Goal: Task Accomplishment & Management: Complete application form

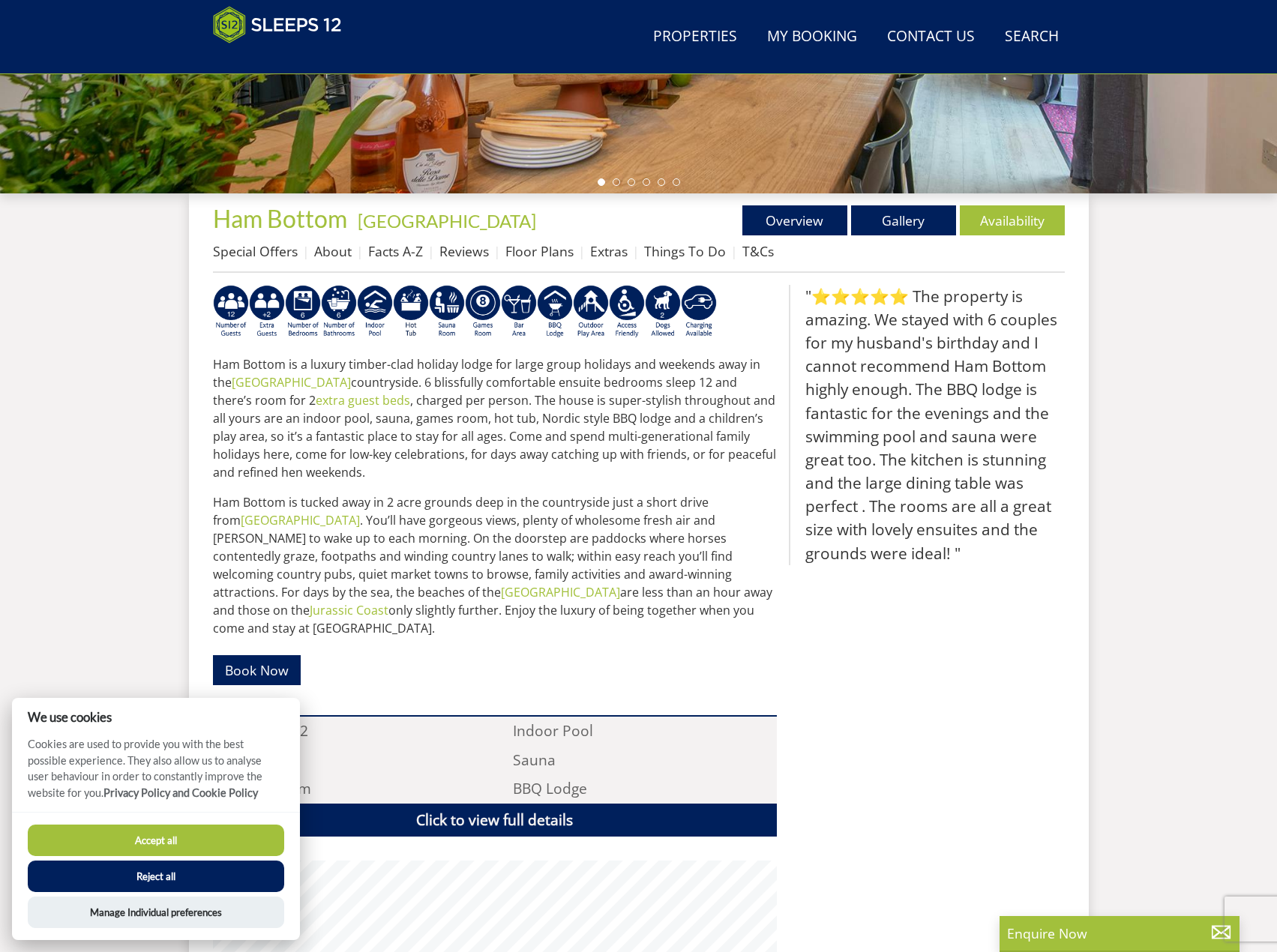
click at [144, 844] on button "Accept all" at bounding box center [155, 840] width 256 height 32
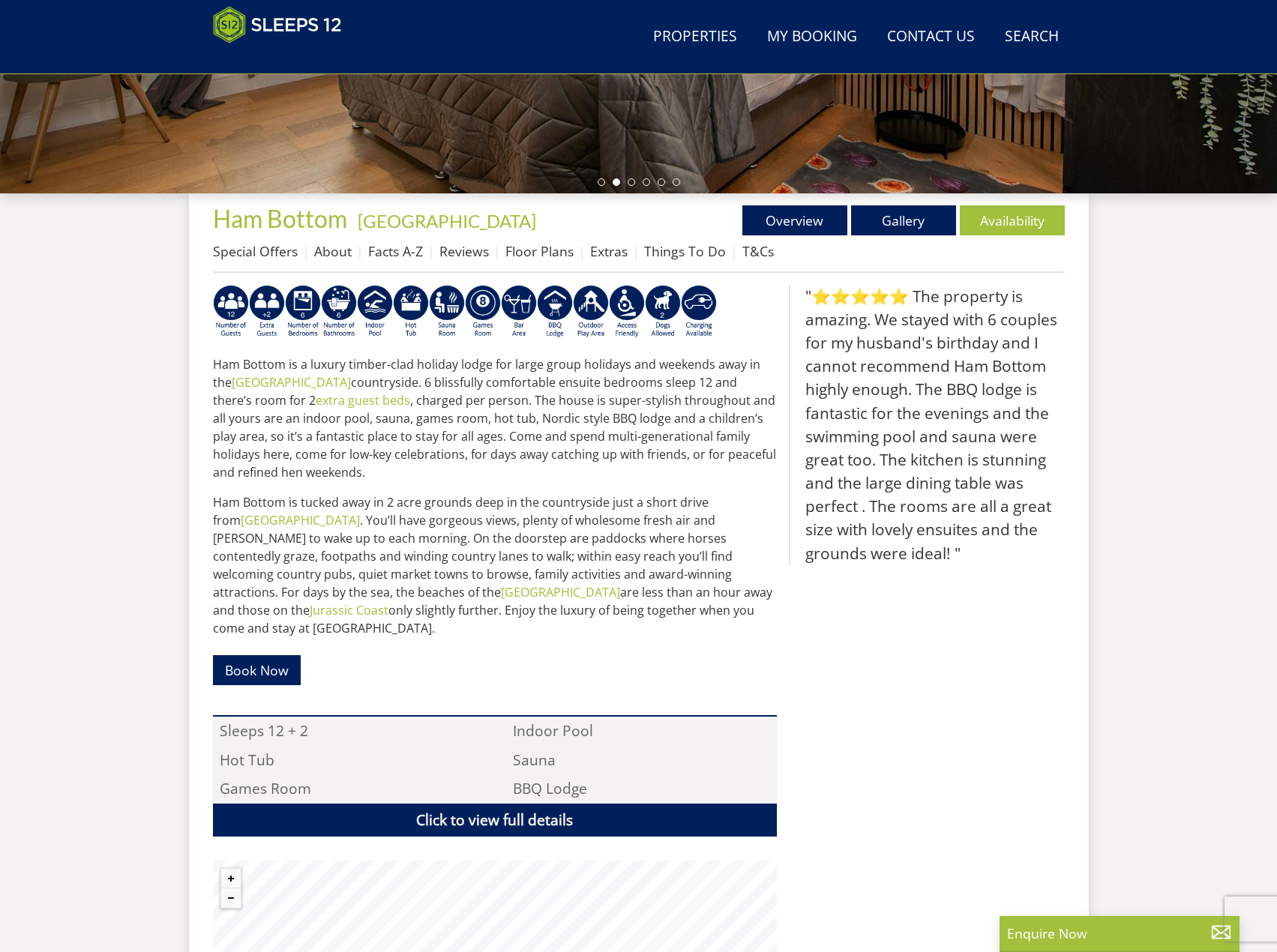
scroll to position [606, 0]
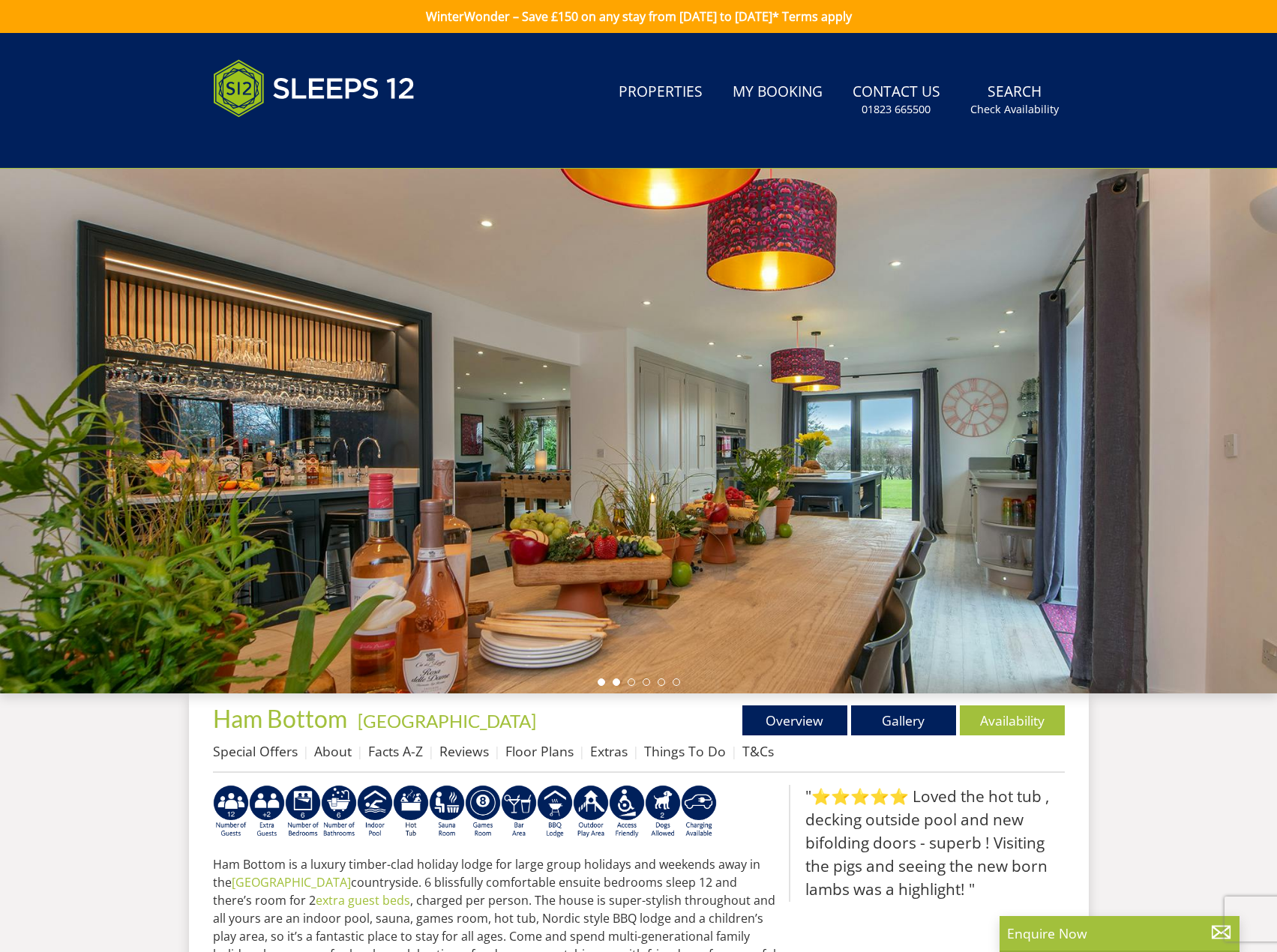
click at [617, 679] on li at bounding box center [616, 681] width 8 height 8
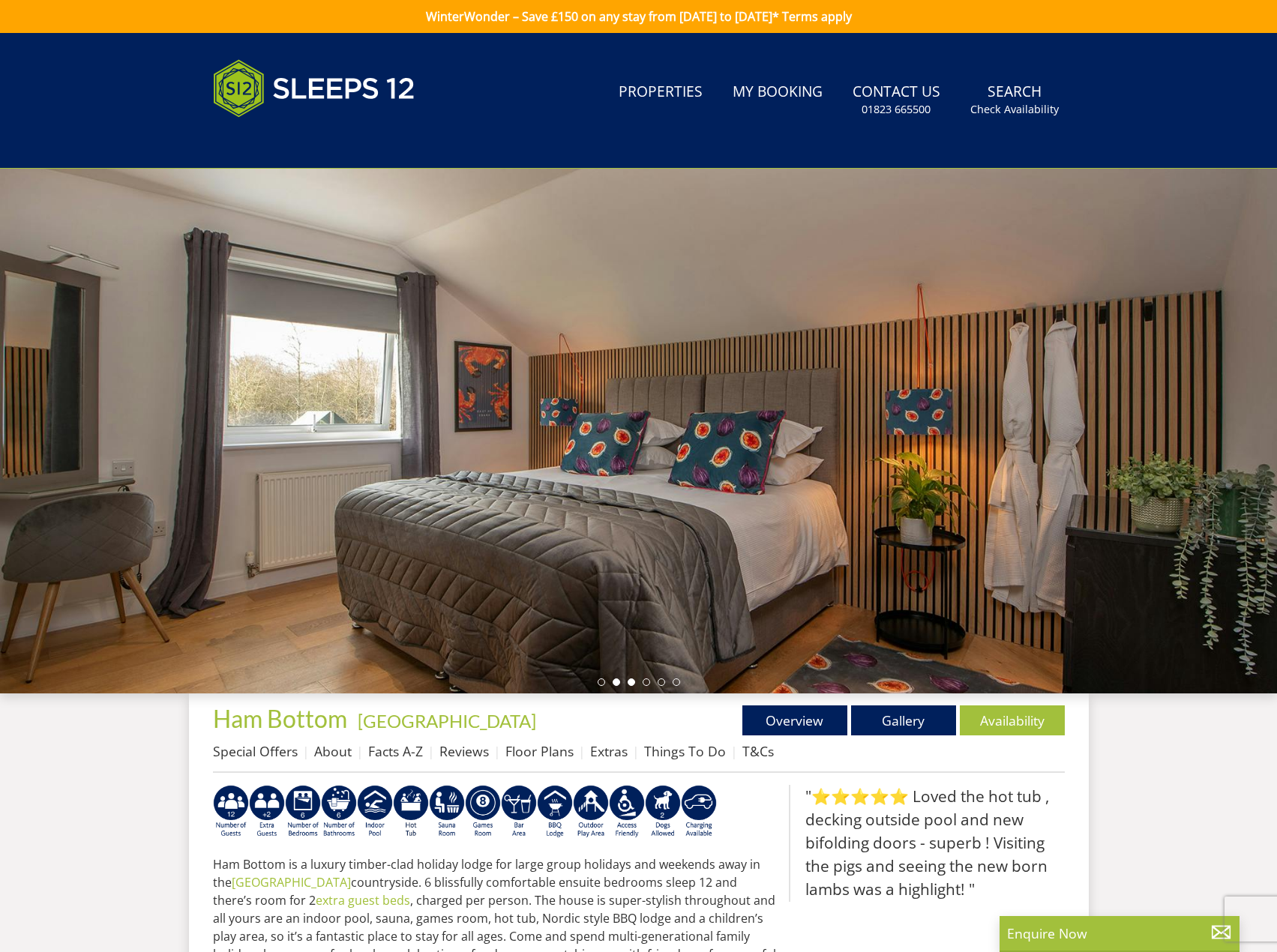
click at [630, 682] on li at bounding box center [631, 681] width 8 height 8
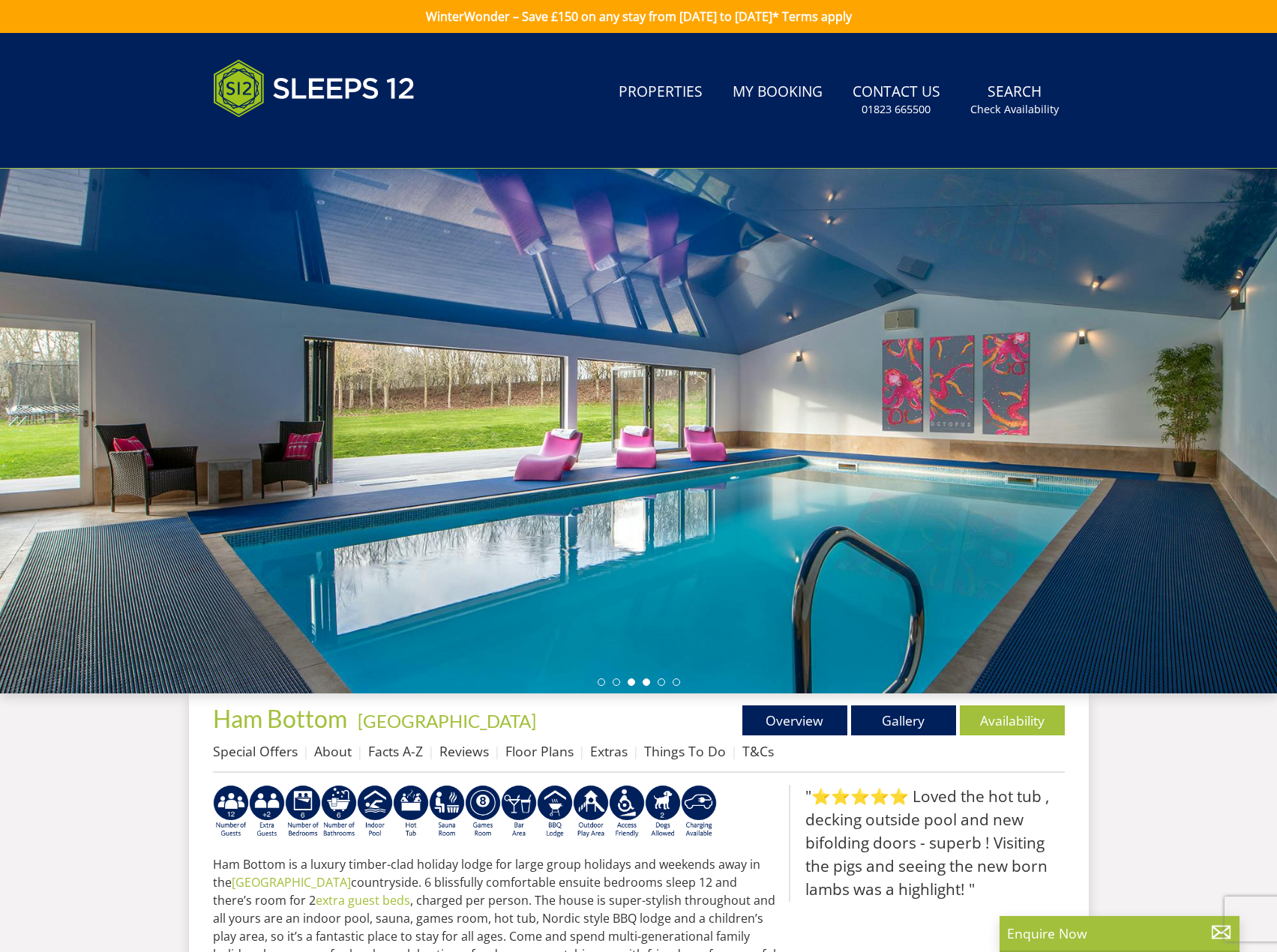
click at [644, 685] on li at bounding box center [646, 681] width 8 height 8
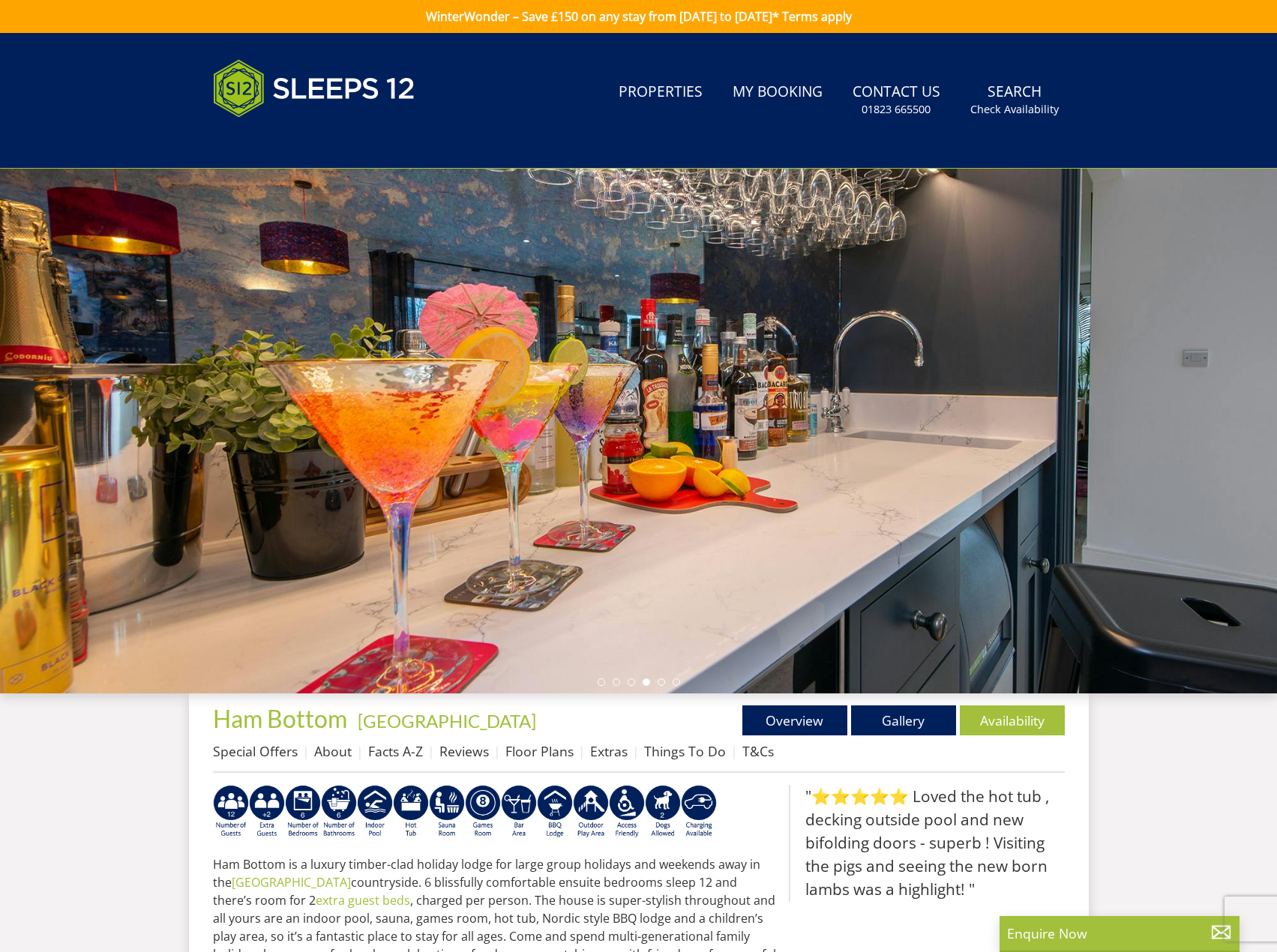
click at [657, 685] on ul at bounding box center [639, 681] width 83 height 8
click at [659, 680] on li at bounding box center [661, 681] width 8 height 8
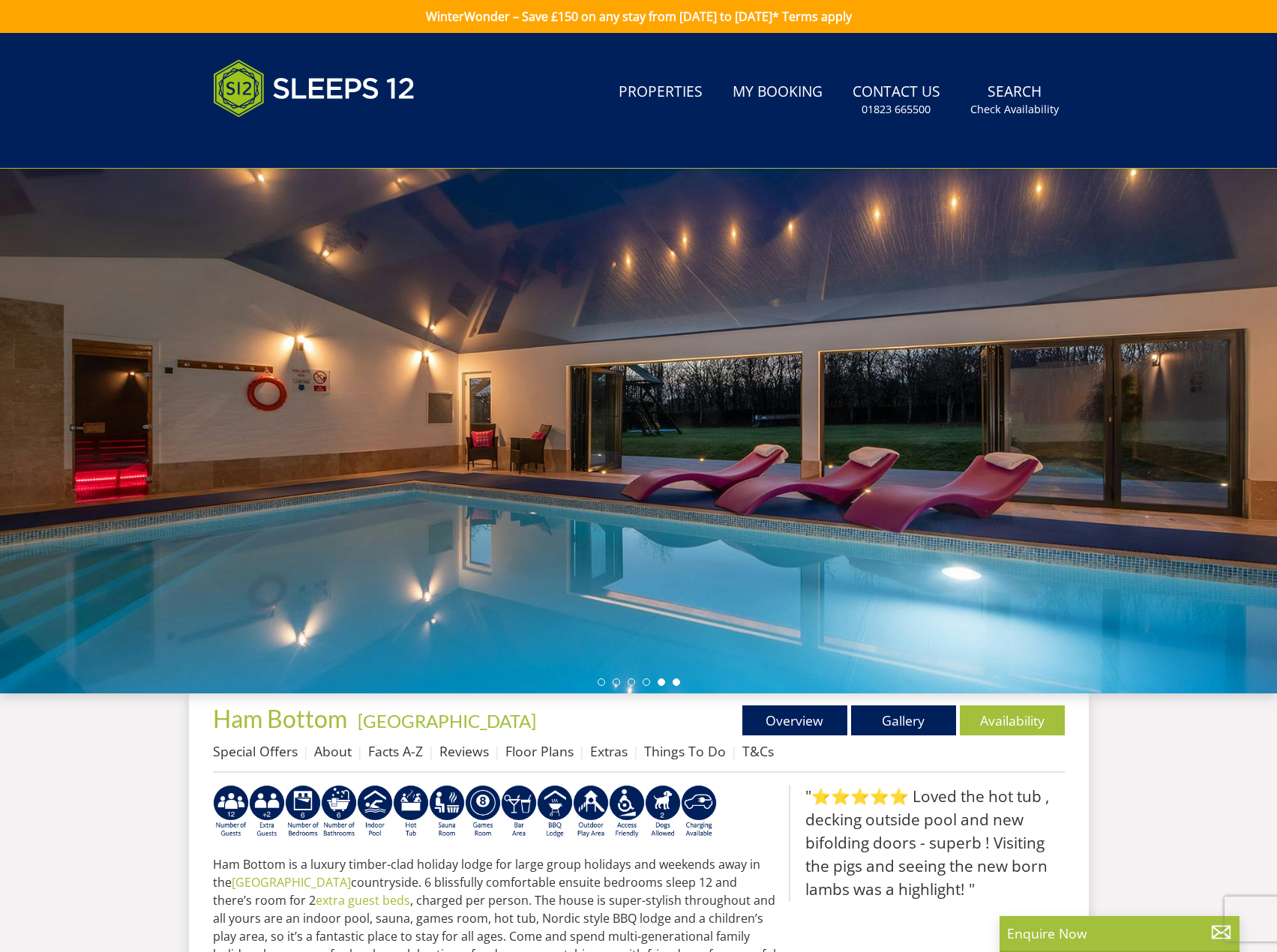
click at [677, 681] on li at bounding box center [676, 681] width 8 height 8
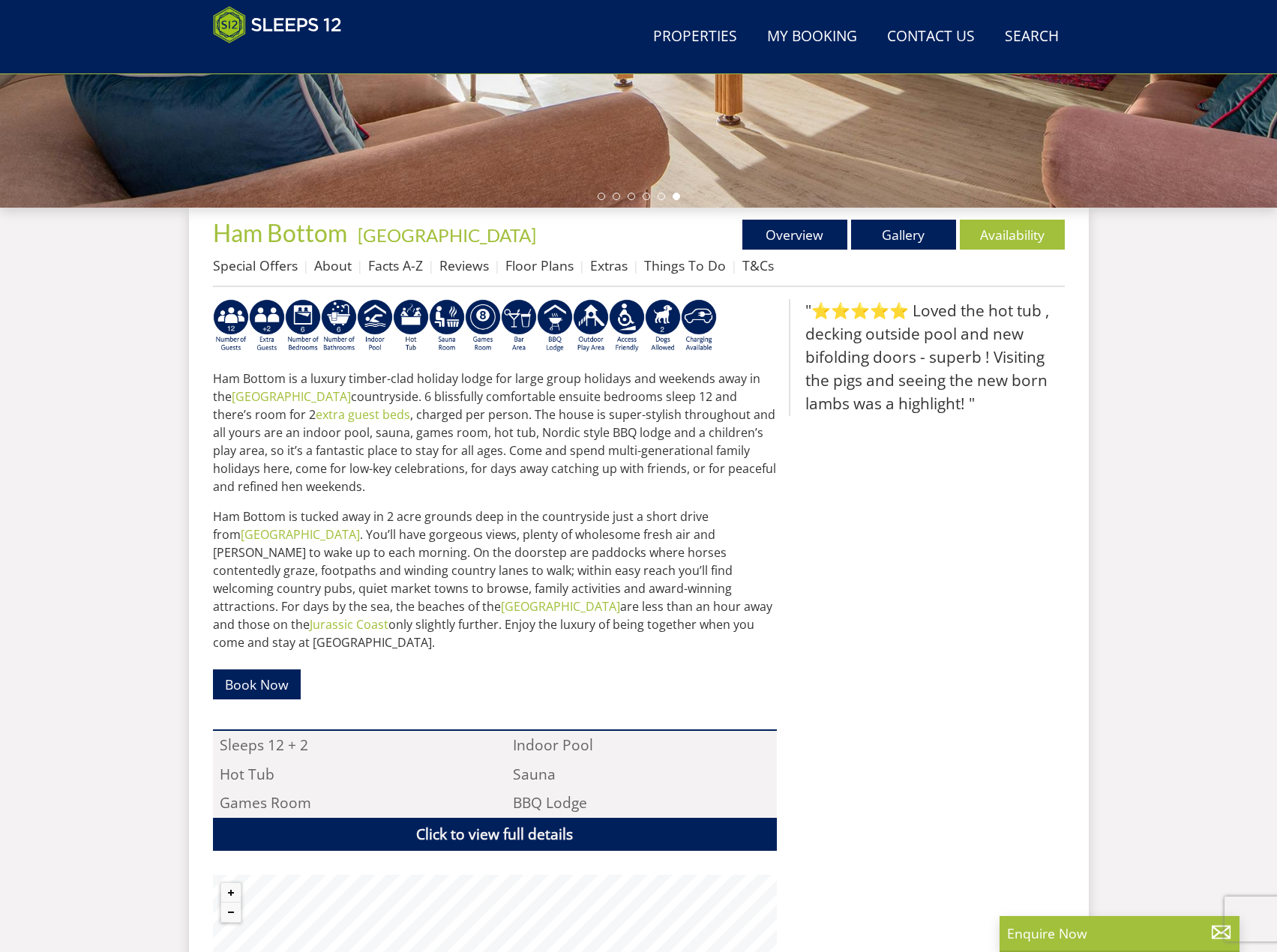
scroll to position [438, 0]
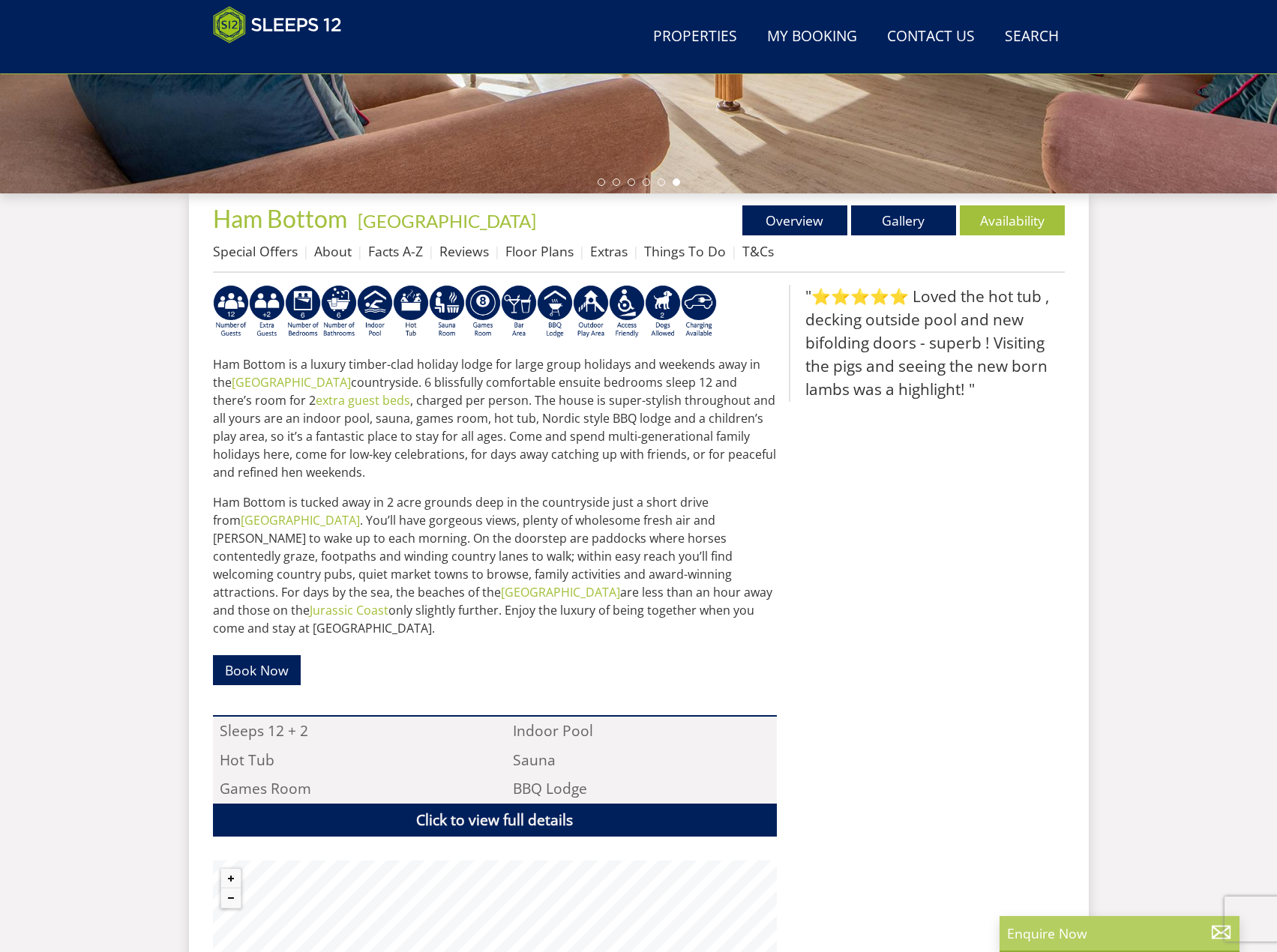
click at [1036, 927] on p "Enquire Now" at bounding box center [1119, 932] width 225 height 20
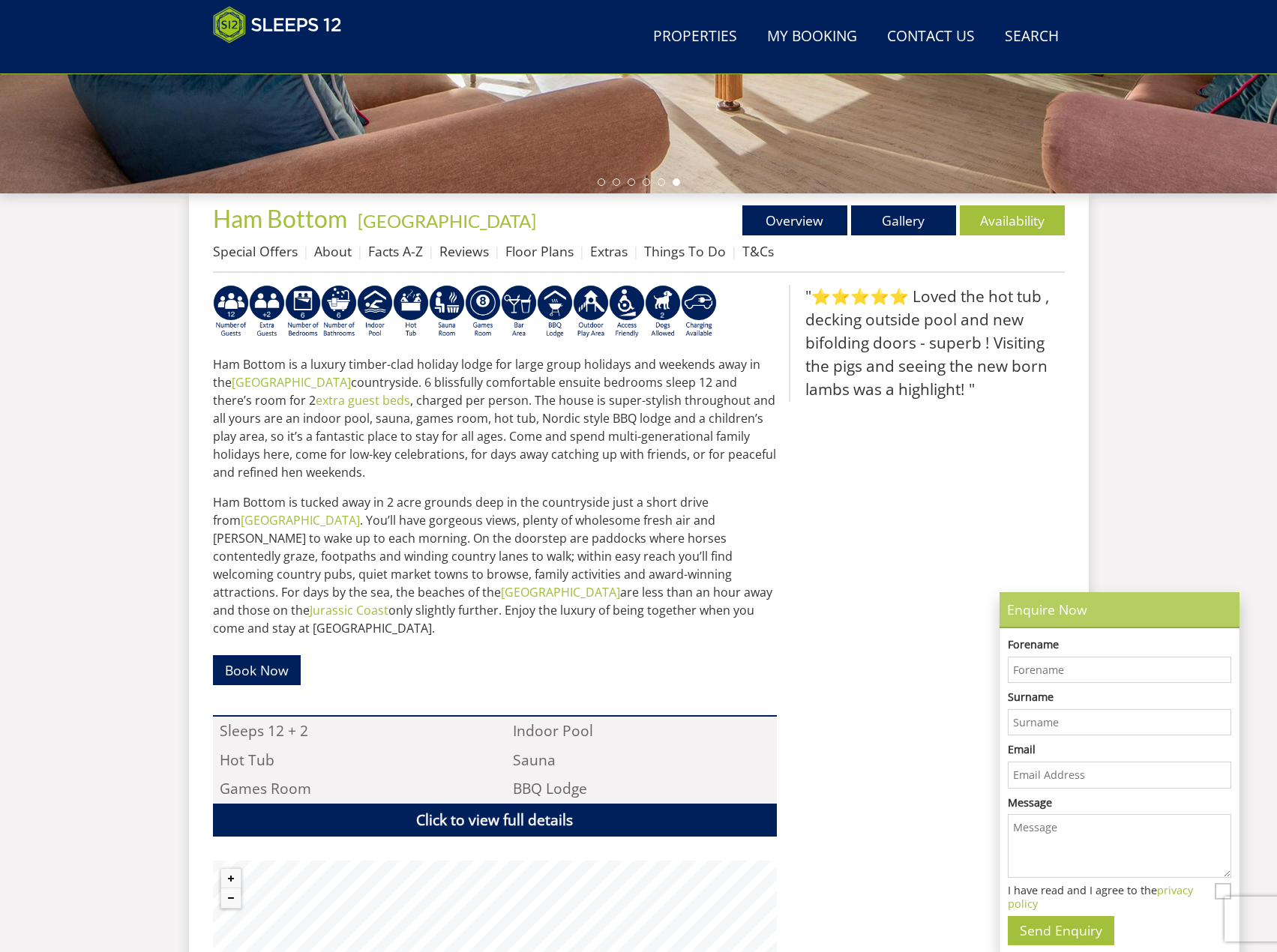
scroll to position [0, 0]
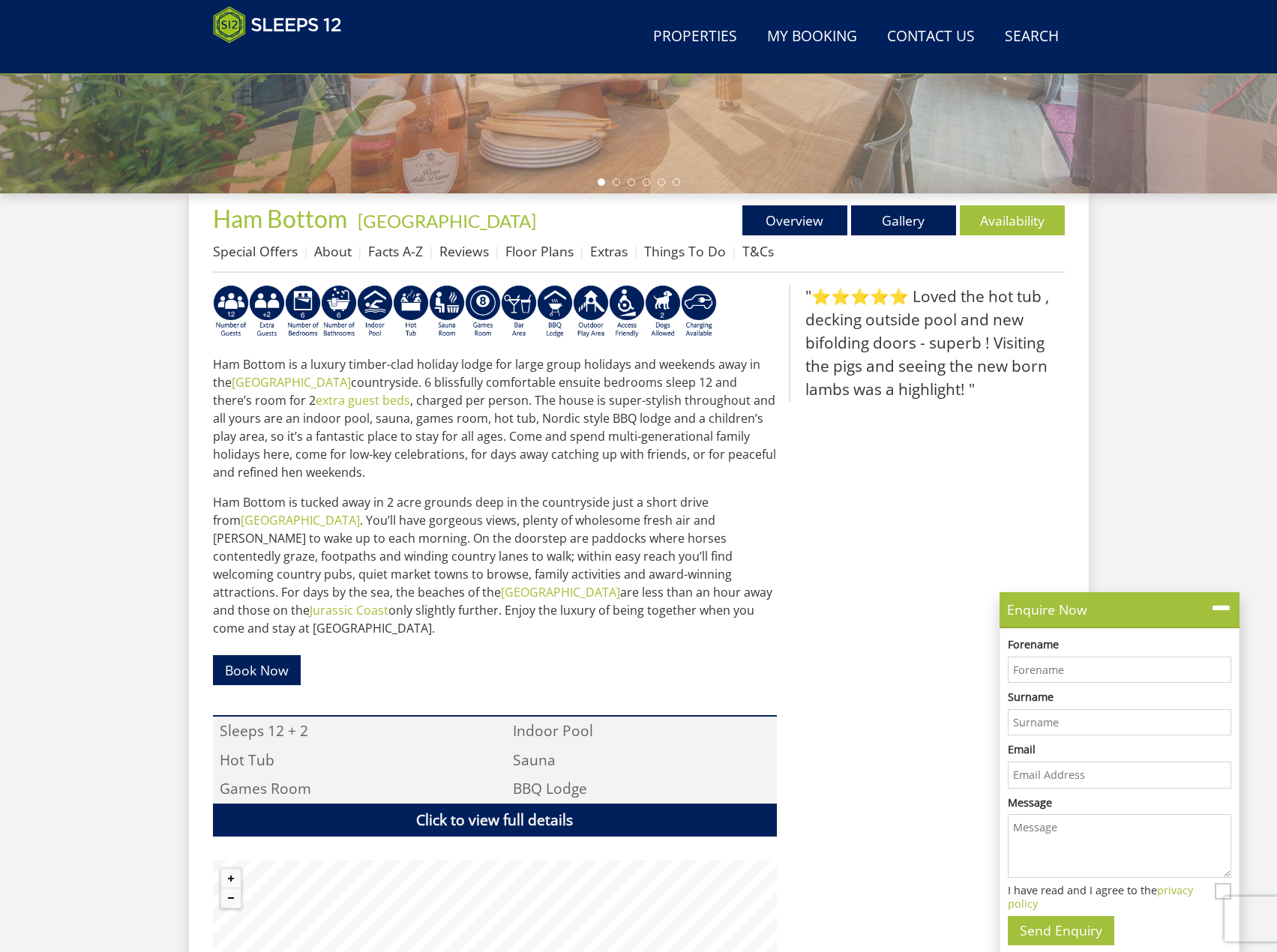
click at [1077, 672] on input "Forename" at bounding box center [1120, 670] width 224 height 27
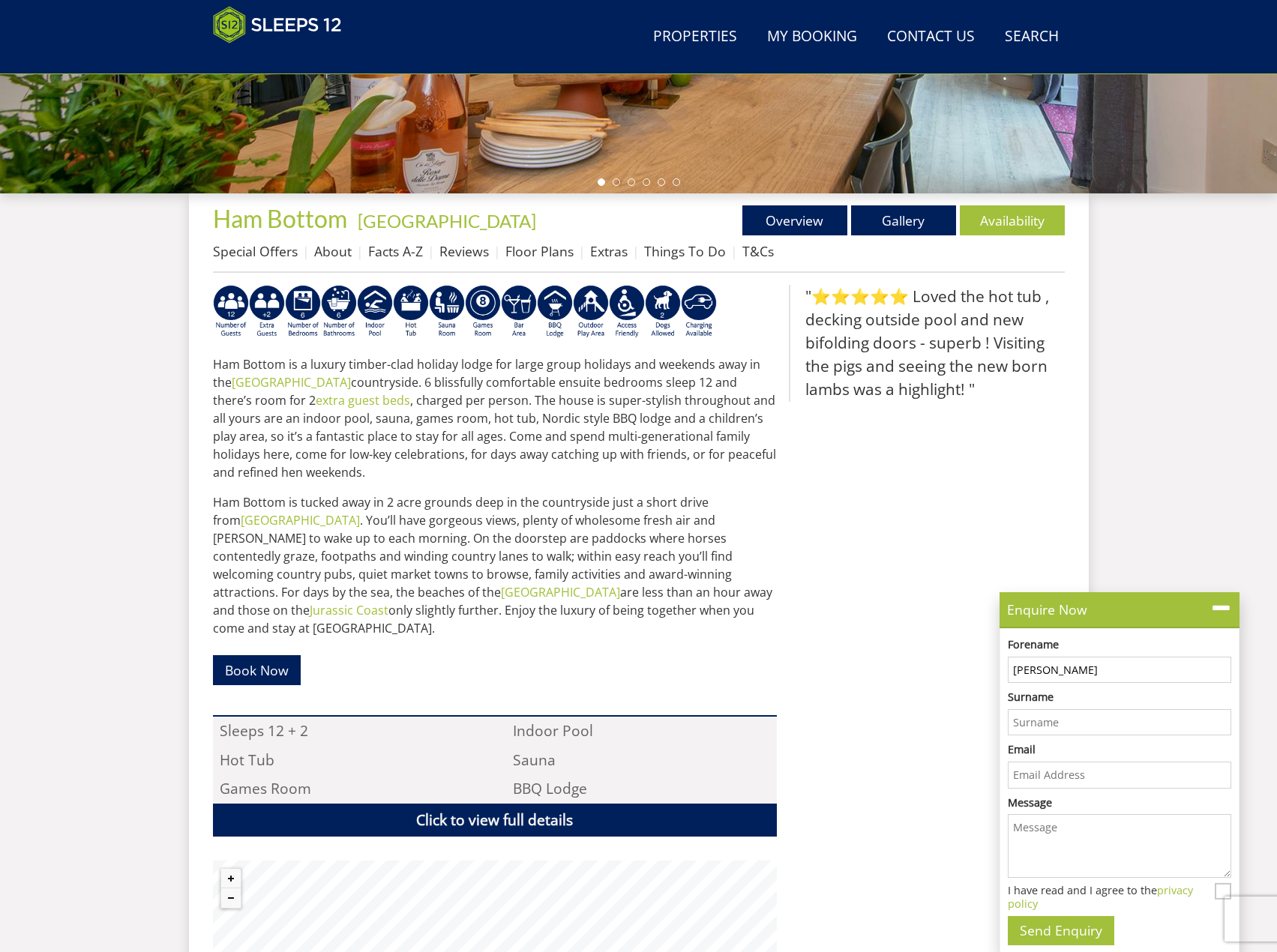
type input "Heather"
type input "Metivier"
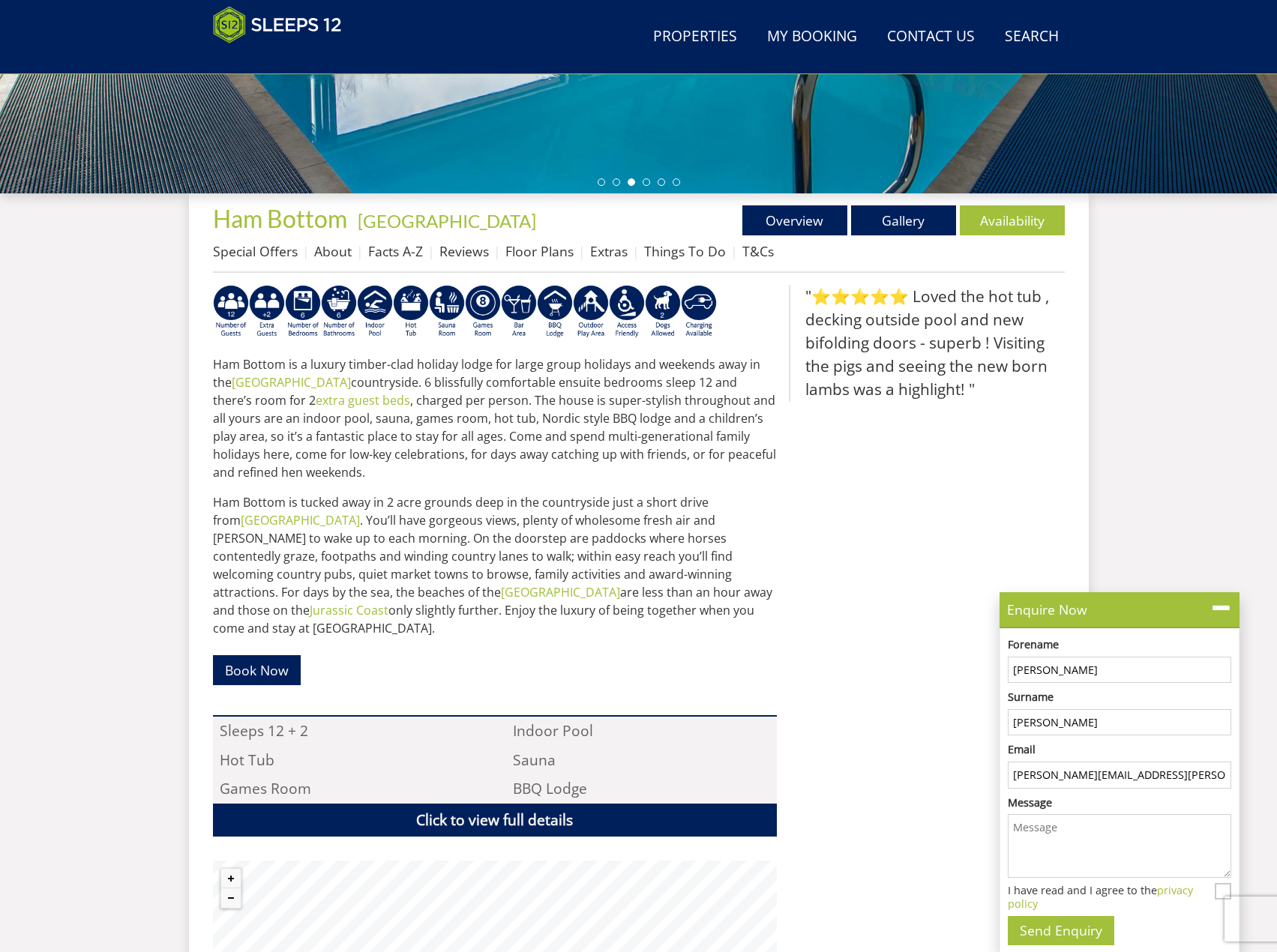
type input "heather.metivier@arap.co.uk"
click at [1079, 833] on textarea "Message" at bounding box center [1120, 845] width 224 height 64
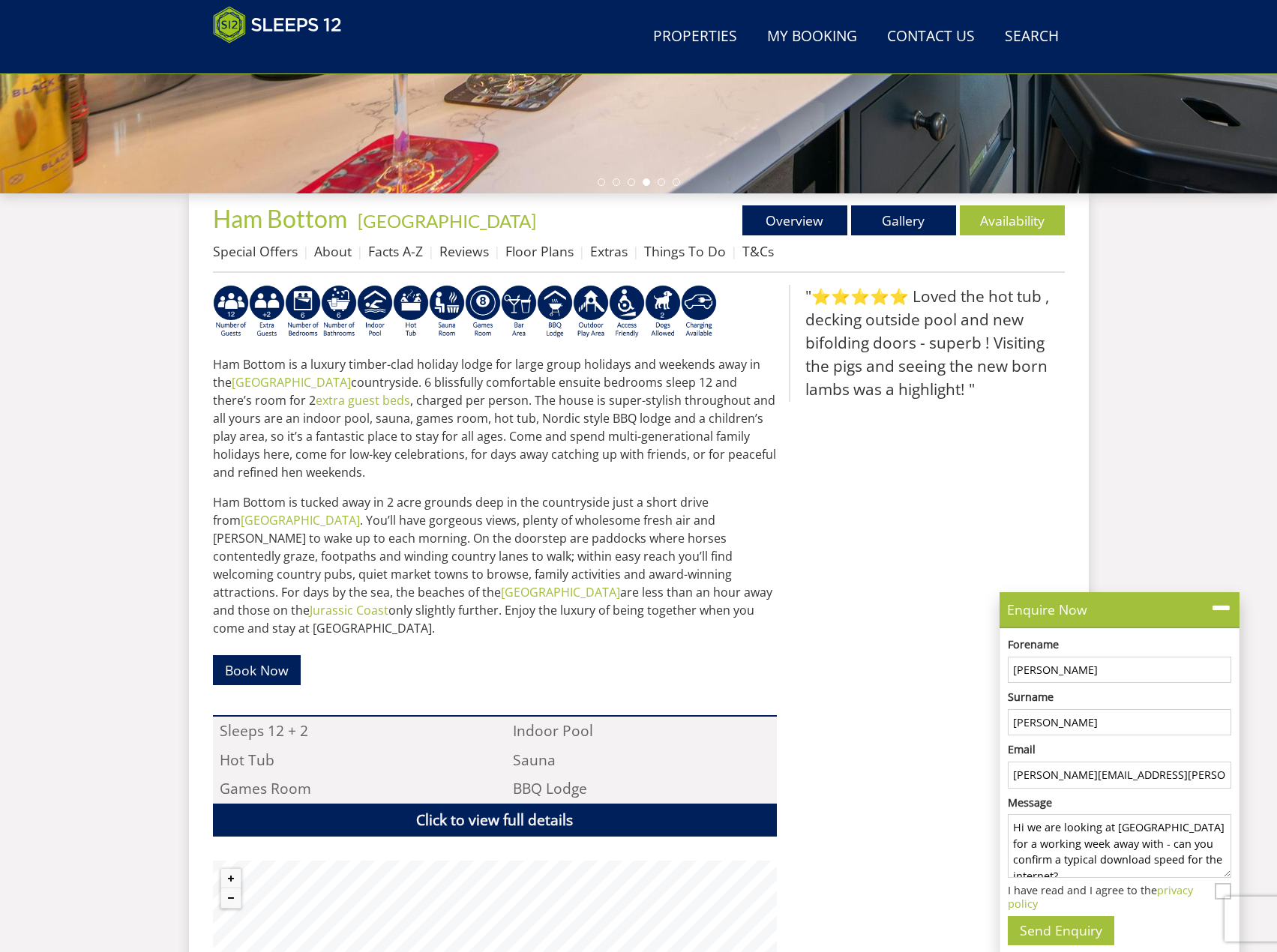
type textarea "Hi we are looking at Hambottom for a working week away with - can you confirm a…"
click at [1221, 885] on input "I have read and I agree to the privacy policy" at bounding box center [1222, 891] width 16 height 16
checkbox input "true"
click at [1079, 928] on button "Send Enquiry" at bounding box center [1061, 931] width 107 height 29
